Goal: Task Accomplishment & Management: Use online tool/utility

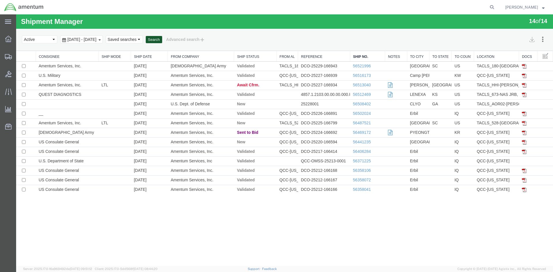
drag, startPoint x: 177, startPoint y: 39, endPoint x: 73, endPoint y: 50, distance: 103.7
click at [162, 39] on button "Search" at bounding box center [154, 39] width 16 height 7
click at [162, 37] on button "Search" at bounding box center [154, 39] width 16 height 7
click at [162, 41] on button "Search" at bounding box center [154, 39] width 16 height 7
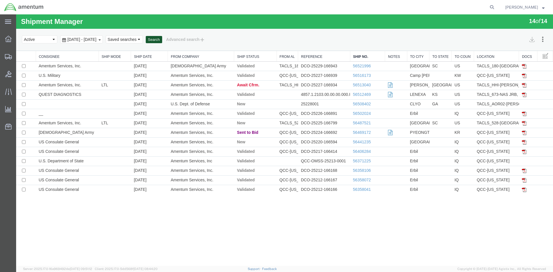
click at [162, 41] on button "Search" at bounding box center [154, 39] width 16 height 7
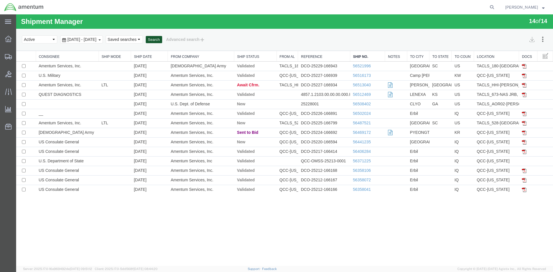
click at [162, 40] on button "Search" at bounding box center [154, 39] width 16 height 7
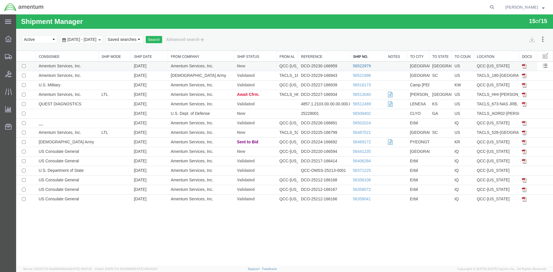
click at [361, 68] on link "56522979" at bounding box center [362, 66] width 18 height 5
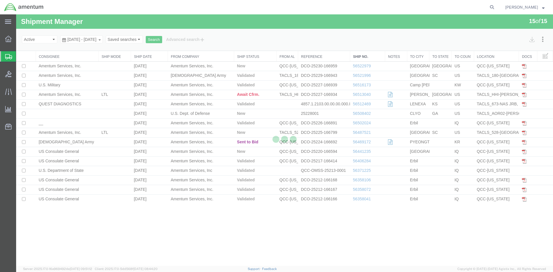
select select "42668"
select select "42735"
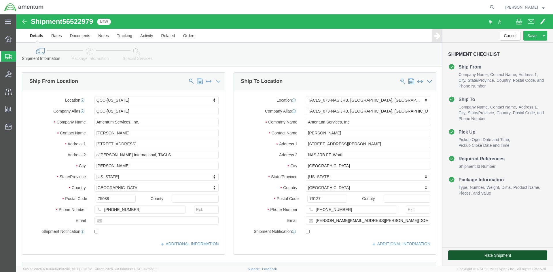
click button "Rate Shipment"
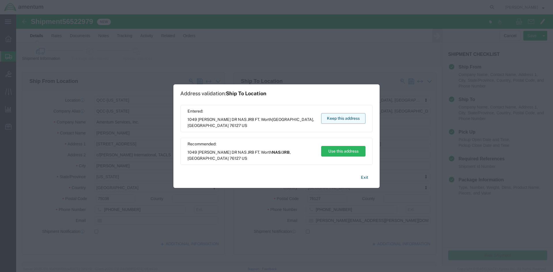
click at [330, 117] on button "Keep this address" at bounding box center [343, 118] width 44 height 11
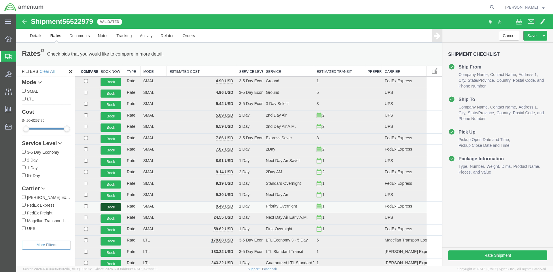
click at [109, 206] on button "Book" at bounding box center [111, 207] width 20 height 8
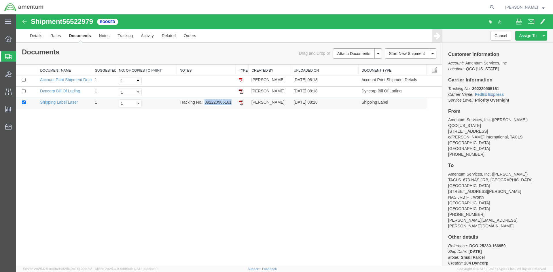
drag, startPoint x: 205, startPoint y: 102, endPoint x: 224, endPoint y: 102, distance: 19.6
click at [230, 102] on td "Tracking No.: 392220905161" at bounding box center [206, 103] width 59 height 11
copy td "392220905161"
click at [242, 103] on img at bounding box center [241, 102] width 5 height 5
click at [20, 39] on span "Overview" at bounding box center [18, 39] width 4 height 12
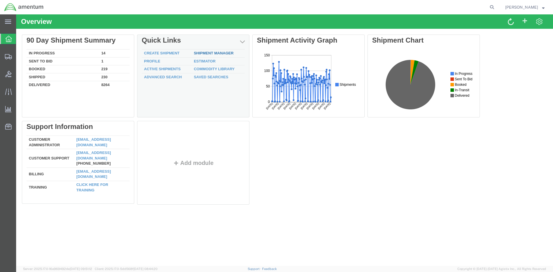
click at [198, 53] on link "Shipment Manager" at bounding box center [214, 53] width 40 height 4
